Goal: Find contact information: Find contact information

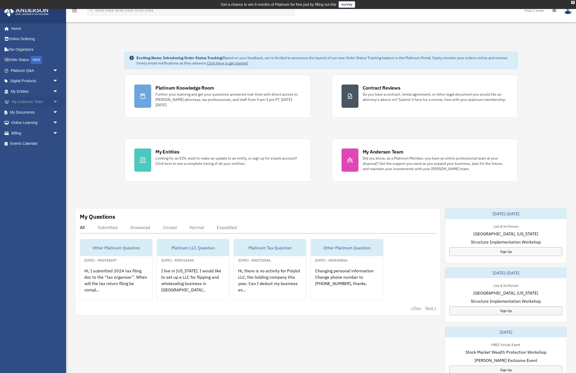
click at [50, 102] on link "My Anderson Team arrow_drop_down" at bounding box center [35, 102] width 62 height 11
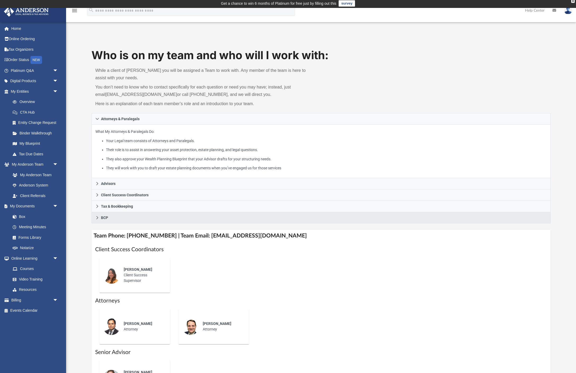
scroll to position [2, 0]
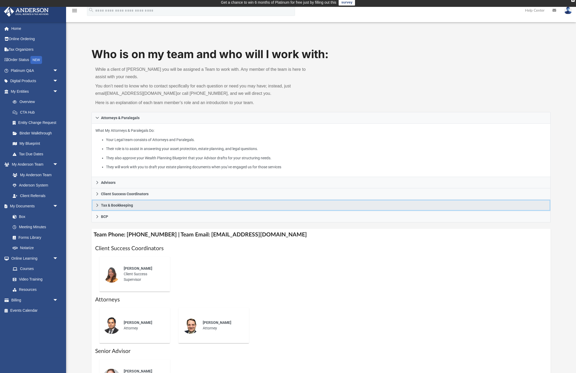
click at [131, 203] on span "Tax & Bookkeeping" at bounding box center [117, 205] width 32 height 4
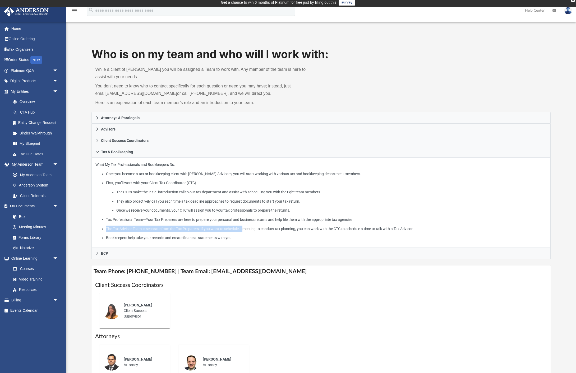
drag, startPoint x: 266, startPoint y: 229, endPoint x: 407, endPoint y: 224, distance: 141.2
click at [407, 224] on ul "Once you become a tax or bookkeeping client with [PERSON_NAME] Advisors, you wi…" at bounding box center [320, 206] width 451 height 71
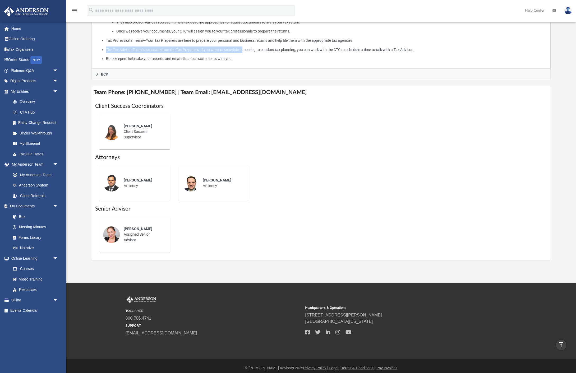
scroll to position [80, 0]
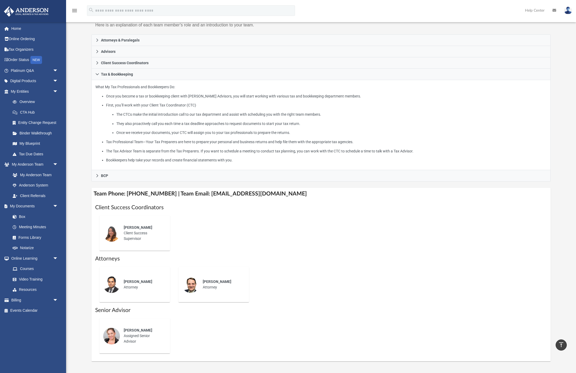
click at [220, 196] on h4 "Team Phone: [PHONE_NUMBER] | Team Email: [EMAIL_ADDRESS][DOMAIN_NAME]" at bounding box center [320, 194] width 459 height 12
drag, startPoint x: 201, startPoint y: 194, endPoint x: 312, endPoint y: 196, distance: 111.8
click at [312, 196] on h4 "Team Phone: [PHONE_NUMBER] | Team Email: [EMAIL_ADDRESS][DOMAIN_NAME]" at bounding box center [320, 194] width 459 height 12
copy h4 "[EMAIL_ADDRESS][DOMAIN_NAME]"
